Goal: Navigation & Orientation: Find specific page/section

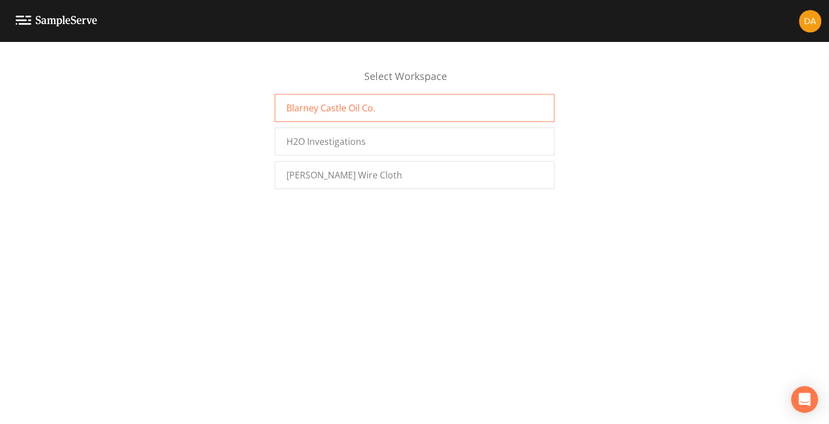
click at [309, 102] on span "Blarney Castle Oil Co." at bounding box center [331, 107] width 89 height 13
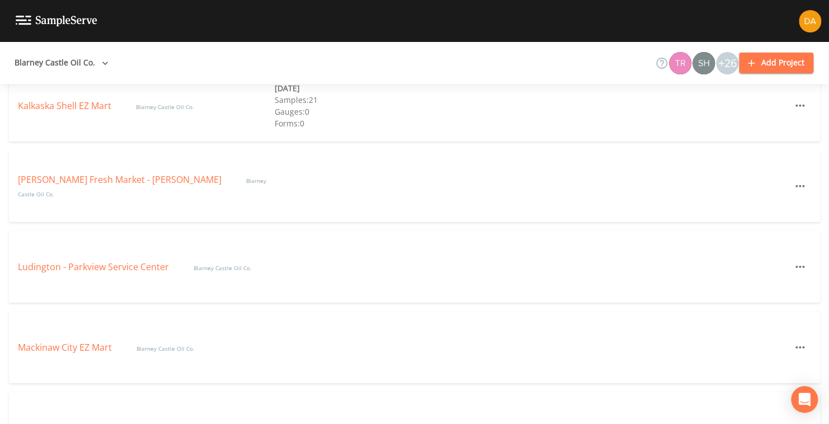
scroll to position [1617, 0]
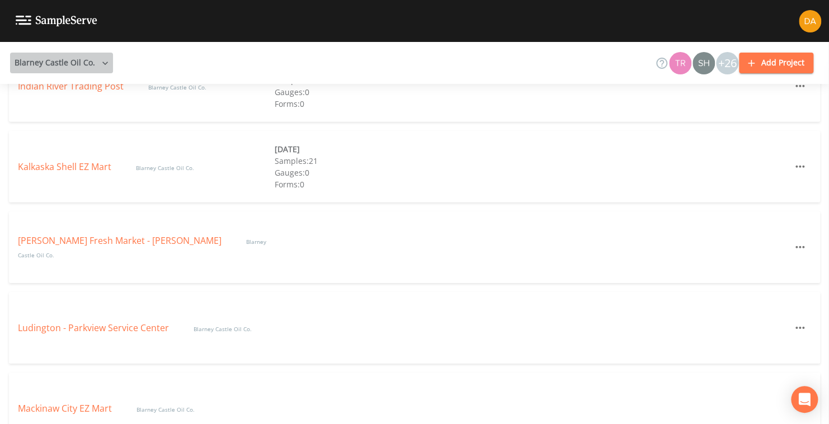
click at [101, 59] on icon "button" at bounding box center [105, 63] width 11 height 11
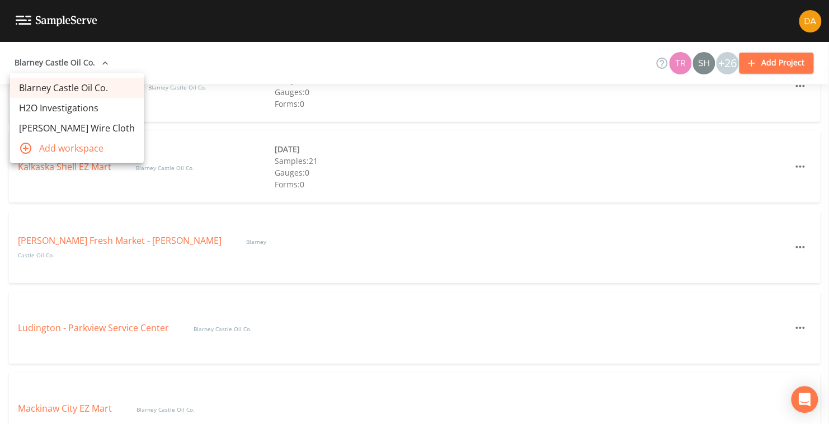
click at [54, 125] on link "[PERSON_NAME] Wire Cloth" at bounding box center [77, 128] width 134 height 20
